Goal: Check status

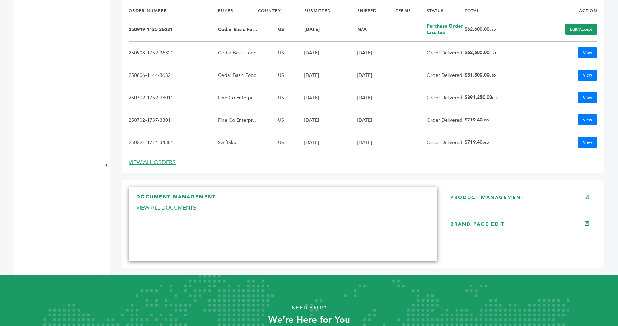
scroll to position [303, 0]
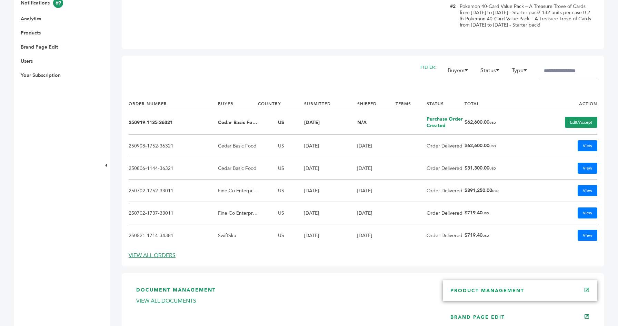
click at [469, 294] on link "PRODUCT MANAGEMENT" at bounding box center [488, 291] width 74 height 7
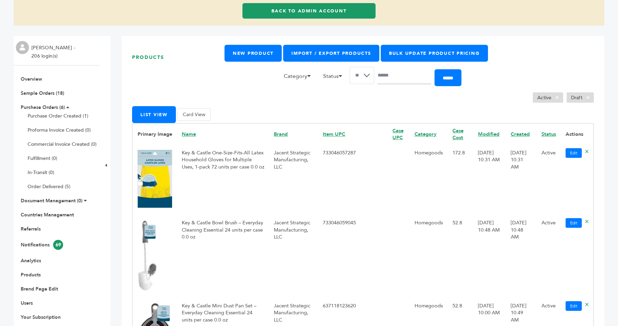
scroll to position [69, 0]
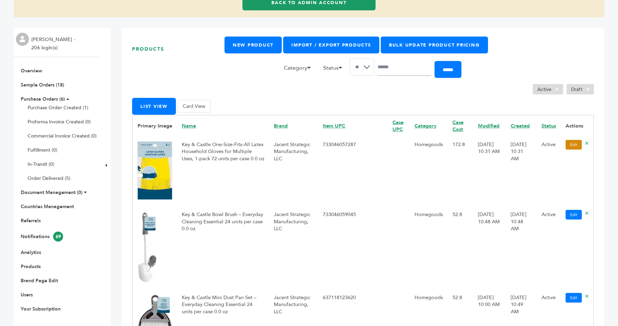
click at [571, 146] on link "Edit" at bounding box center [574, 145] width 16 height 10
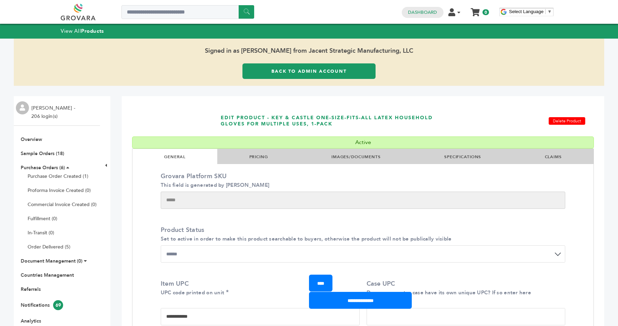
click at [270, 156] on li "PRICING" at bounding box center [258, 156] width 82 height 15
click at [261, 157] on link "PRICING" at bounding box center [258, 157] width 19 height 6
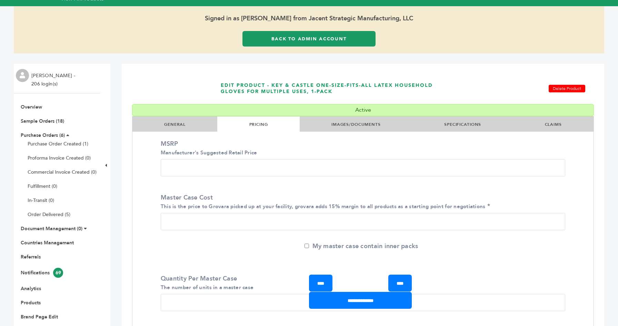
scroll to position [65, 0]
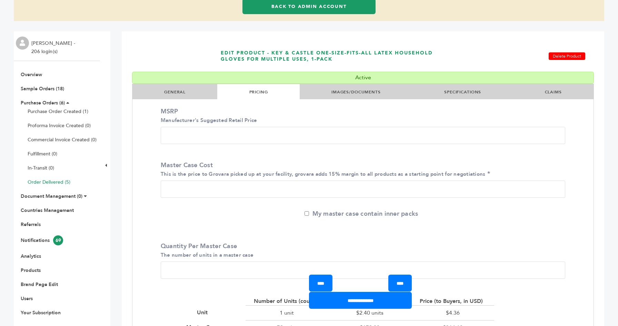
click at [52, 179] on link "Order Delivered (5)" at bounding box center [49, 182] width 43 height 7
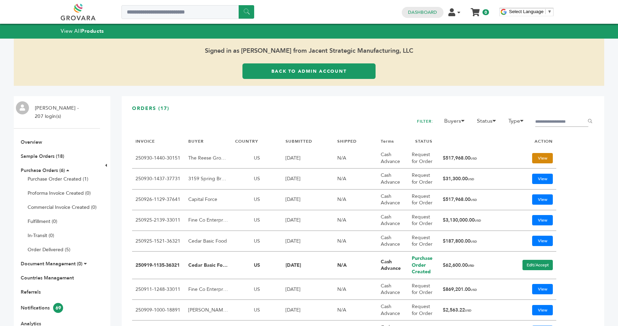
click at [540, 161] on link "View" at bounding box center [542, 158] width 21 height 10
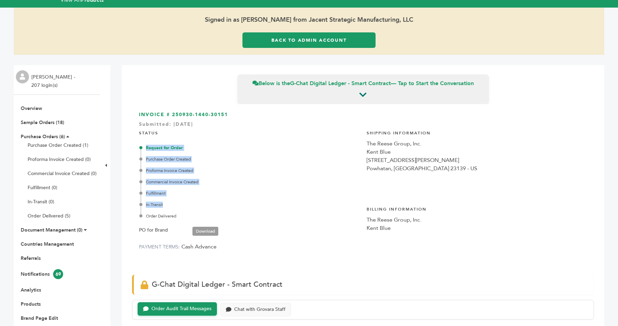
drag, startPoint x: 135, startPoint y: 145, endPoint x: 185, endPoint y: 206, distance: 78.7
click at [185, 206] on div "INVOICE # 250930-1440-30151 Submitted: [DATE] STATUS Request for Order Purchase…" at bounding box center [363, 187] width 462 height 164
click at [185, 206] on div "In-Transit" at bounding box center [250, 205] width 219 height 6
drag, startPoint x: 180, startPoint y: 216, endPoint x: 145, endPoint y: 148, distance: 76.4
click at [145, 148] on div "Request for Order Purchase Order Created Proforma Invoice Created Commercial In…" at bounding box center [250, 182] width 219 height 75
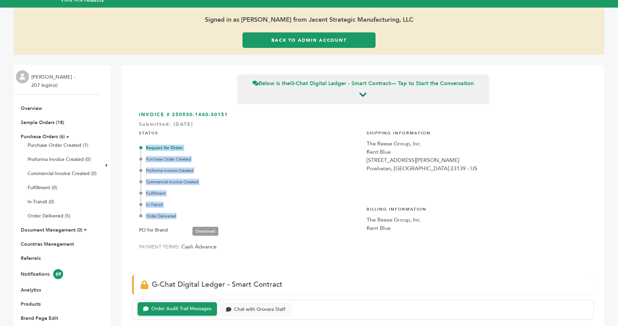
click at [145, 148] on div "Request for Order" at bounding box center [250, 148] width 219 height 6
drag, startPoint x: 144, startPoint y: 147, endPoint x: 208, endPoint y: 170, distance: 68.0
click at [208, 170] on div "Request for Order Purchase Order Created Proforma Invoice Created Commercial In…" at bounding box center [250, 182] width 219 height 75
click at [208, 170] on div "Proforma Invoice Created" at bounding box center [250, 171] width 219 height 6
drag, startPoint x: 145, startPoint y: 159, endPoint x: 203, endPoint y: 173, distance: 59.6
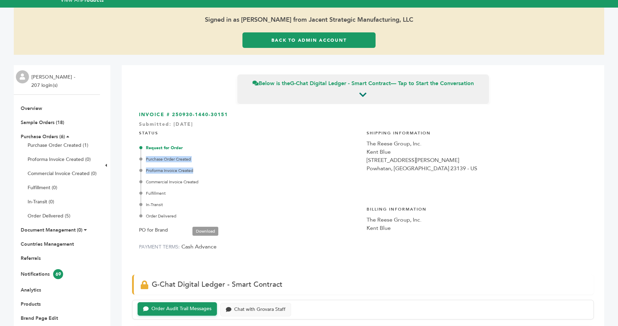
click at [203, 173] on div "Request for Order Purchase Order Created Proforma Invoice Created Commercial In…" at bounding box center [250, 182] width 219 height 75
drag, startPoint x: 145, startPoint y: 193, endPoint x: 168, endPoint y: 205, distance: 26.1
click at [168, 205] on div "Request for Order Purchase Order Created Proforma Invoice Created Commercial In…" at bounding box center [250, 182] width 219 height 75
